Goal: Register for event/course

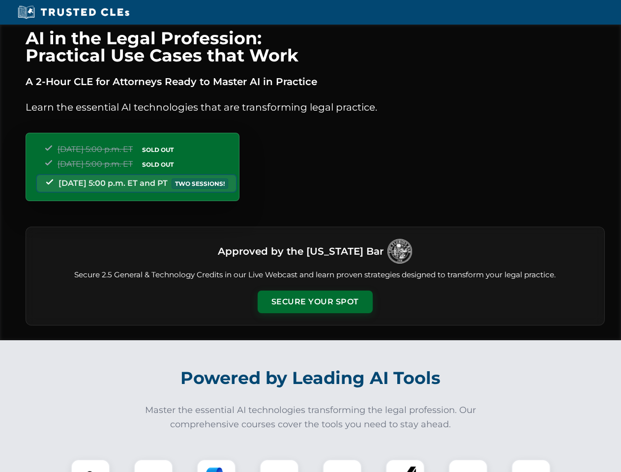
click at [315, 302] on button "Secure Your Spot" at bounding box center [315, 302] width 115 height 23
click at [91, 466] on img at bounding box center [90, 479] width 29 height 29
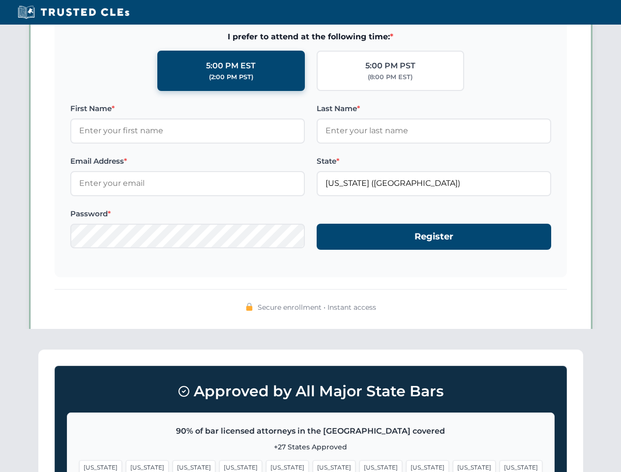
click at [360, 466] on span "[US_STATE]" at bounding box center [381, 467] width 43 height 14
click at [453, 466] on span "[US_STATE]" at bounding box center [474, 467] width 43 height 14
